Goal: Navigation & Orientation: Understand site structure

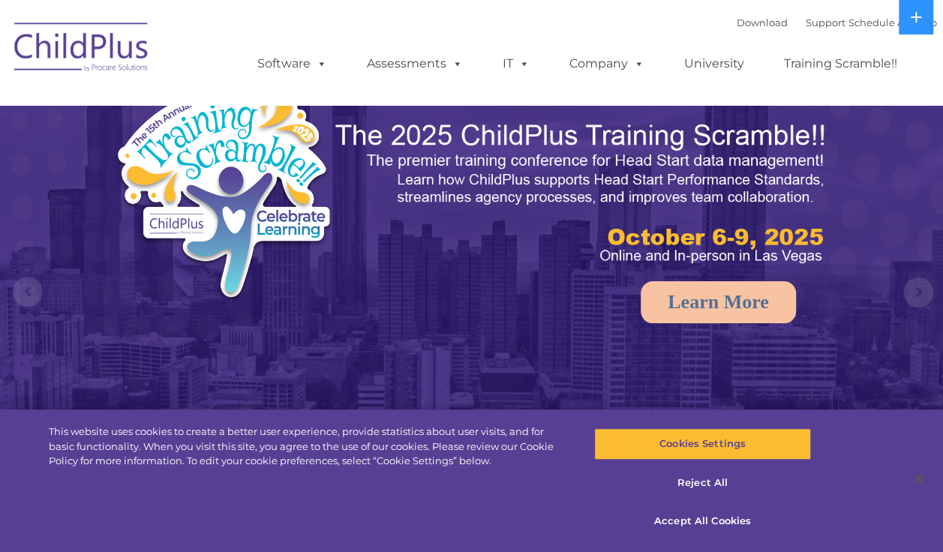
select select "MEDIUM"
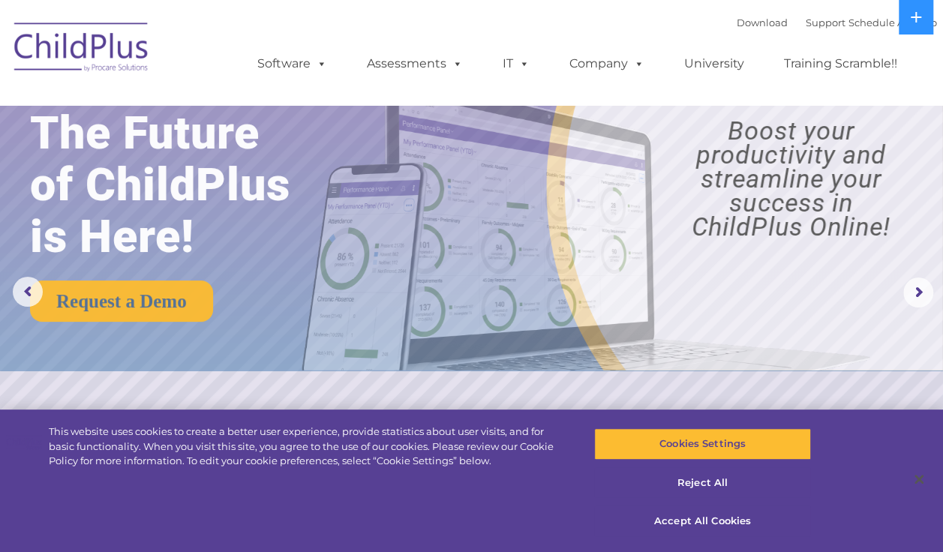
click at [120, 46] on img at bounding box center [82, 49] width 150 height 75
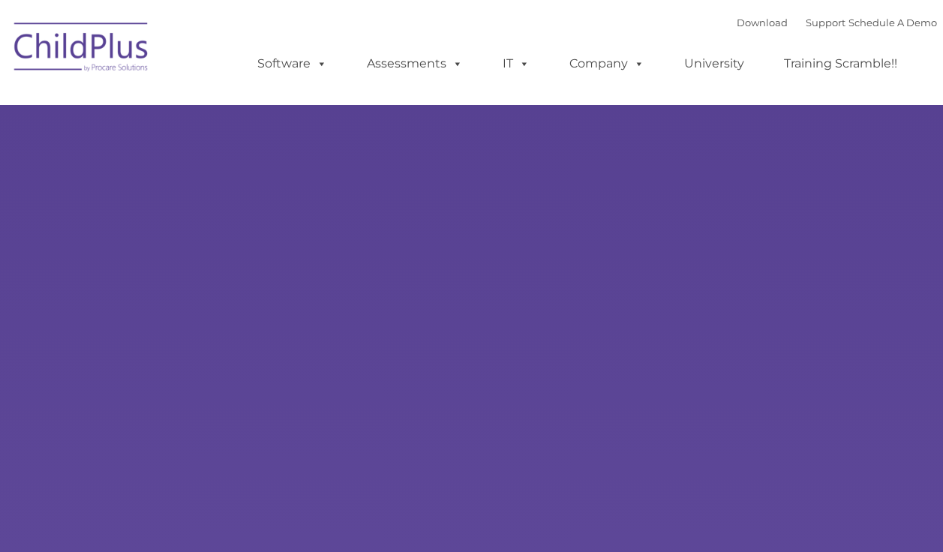
type input ""
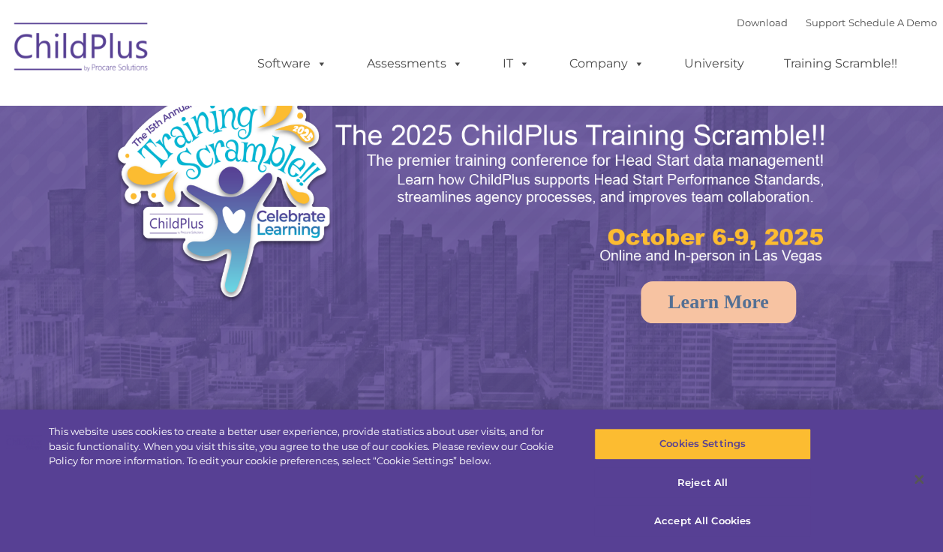
select select "MEDIUM"
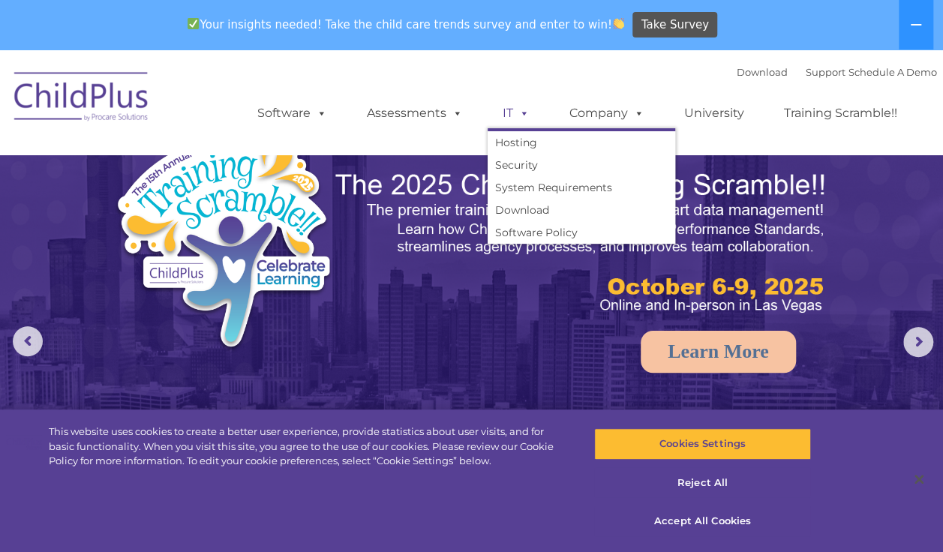
click at [519, 118] on span at bounding box center [521, 113] width 17 height 14
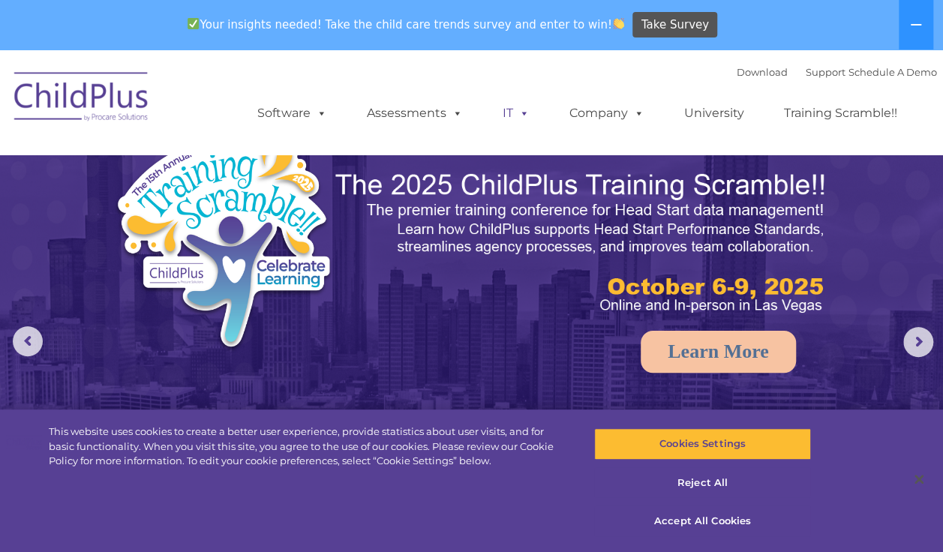
click at [519, 118] on span at bounding box center [521, 113] width 17 height 14
